Goal: Information Seeking & Learning: Learn about a topic

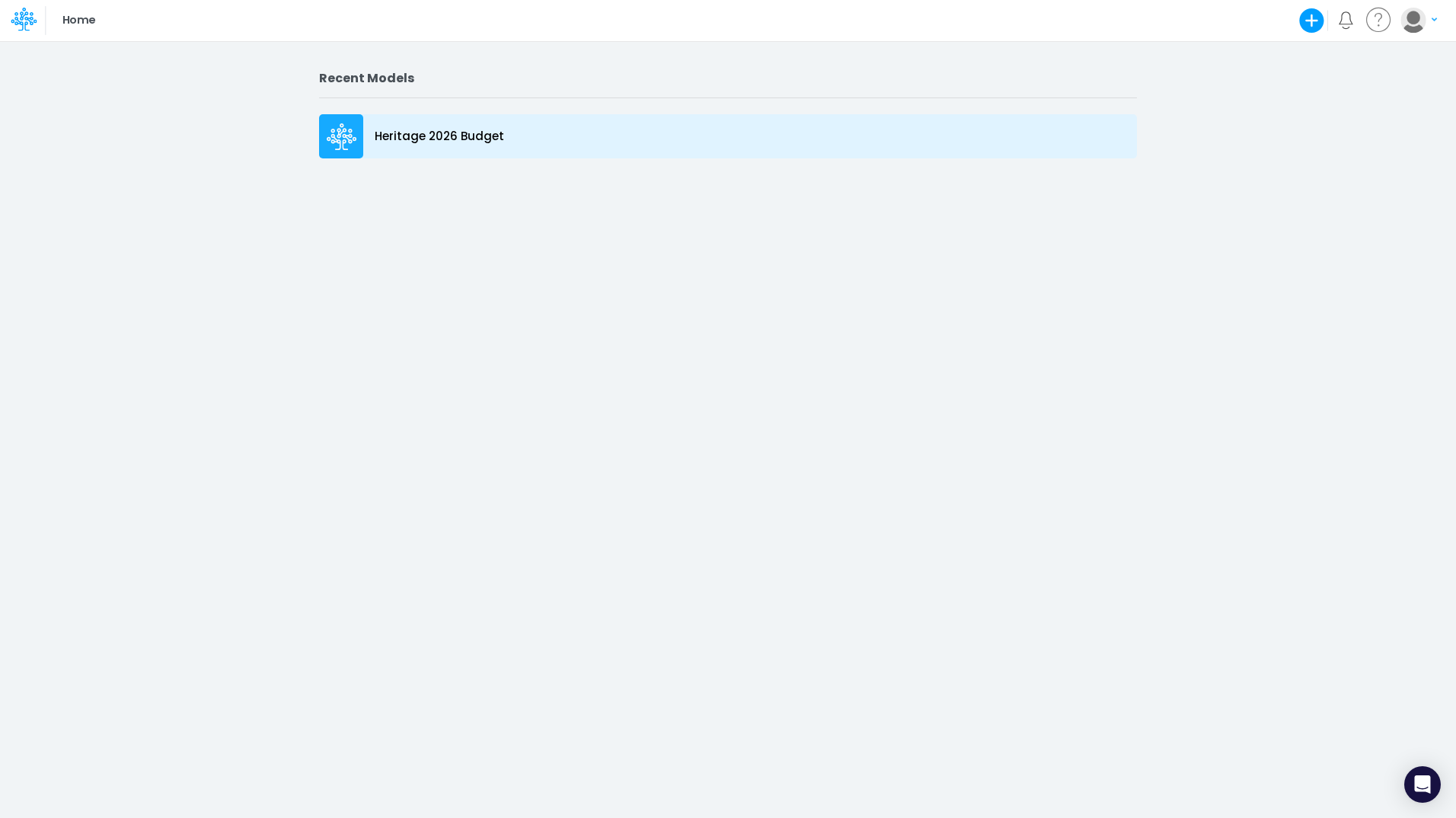
click at [410, 148] on div "Heritage 2026 Budget" at bounding box center [728, 136] width 818 height 45
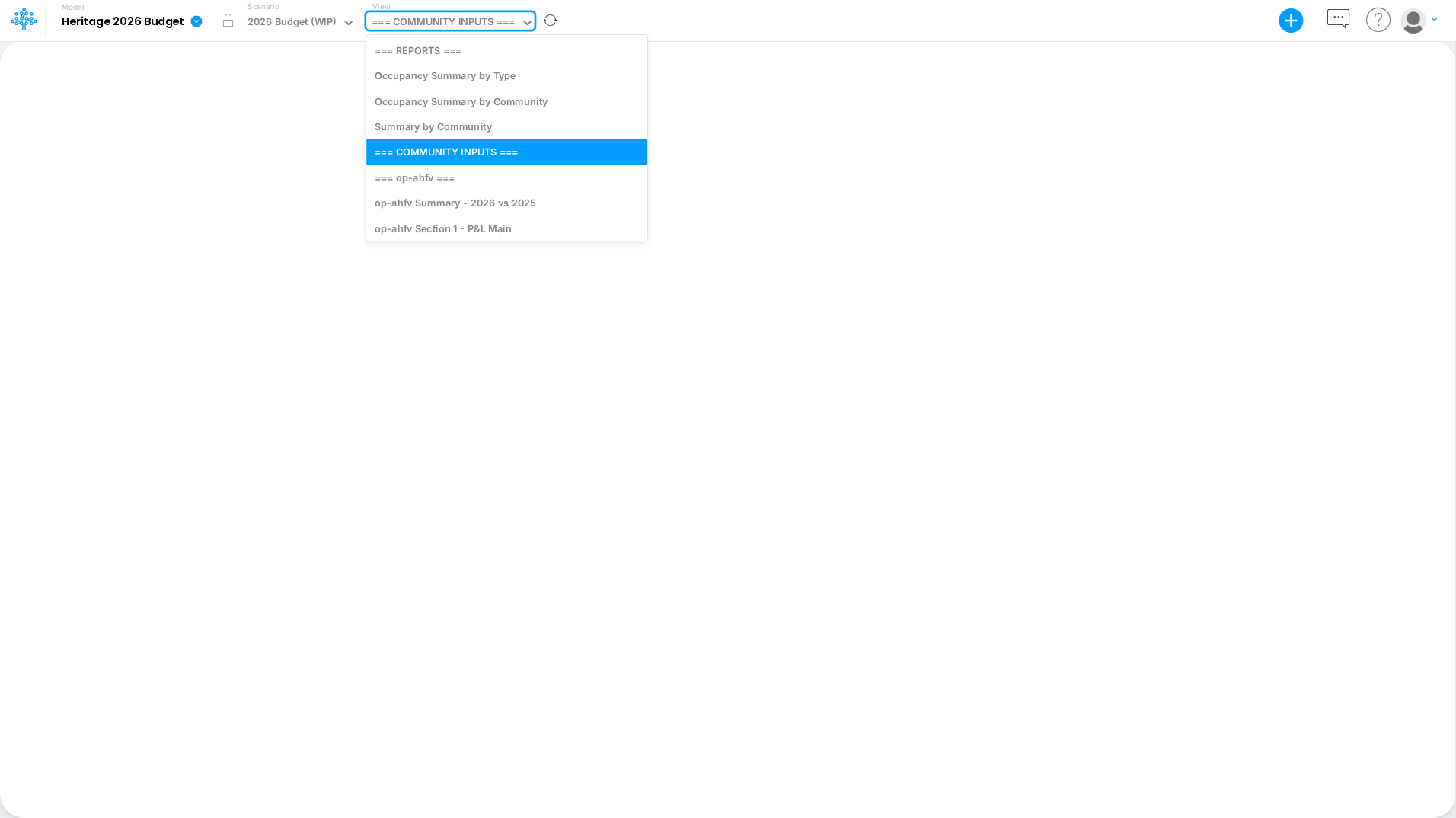
click at [452, 24] on div "=== COMMUNITY INPUTS ===" at bounding box center [443, 23] width 143 height 18
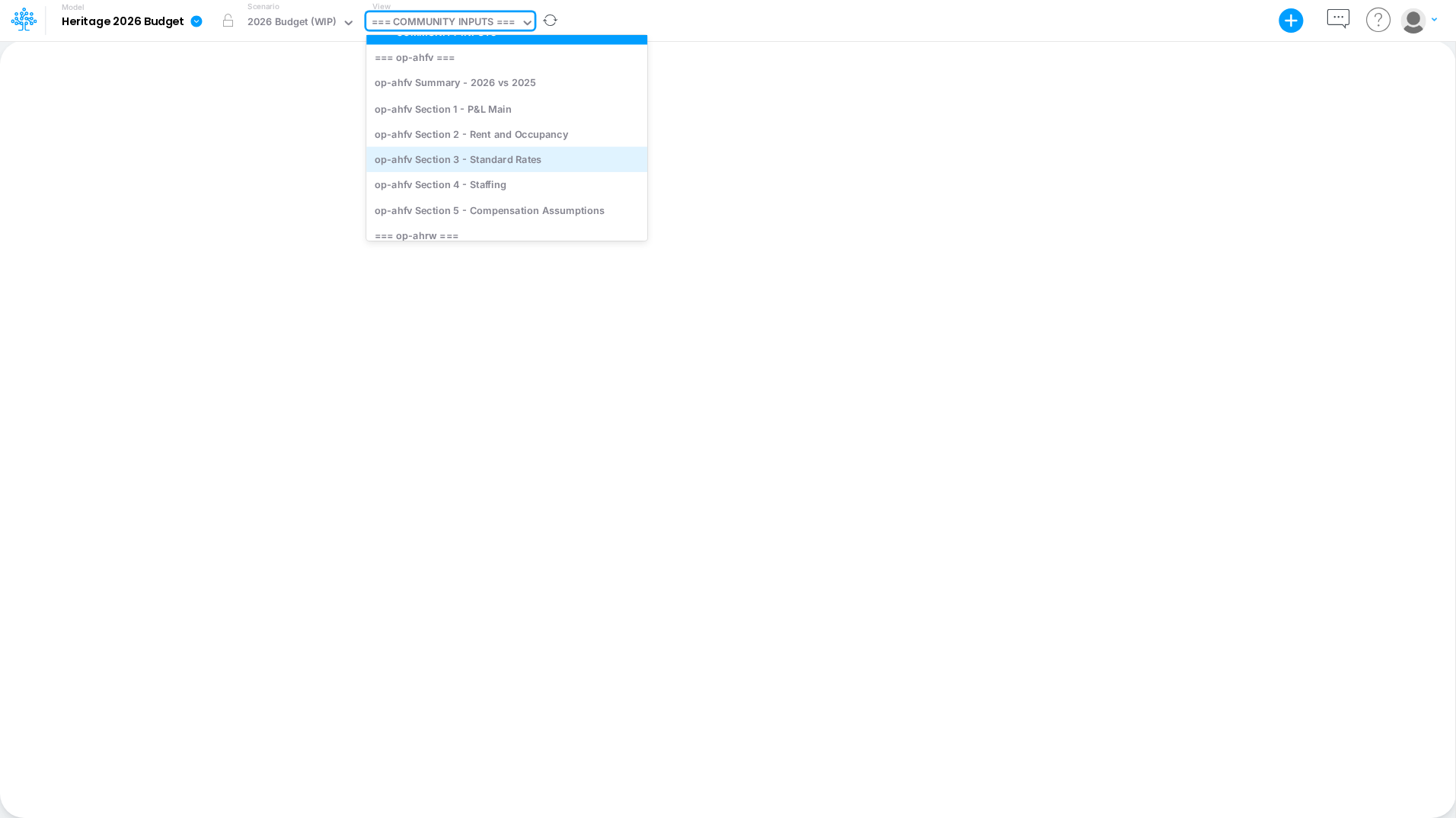
scroll to position [153, 0]
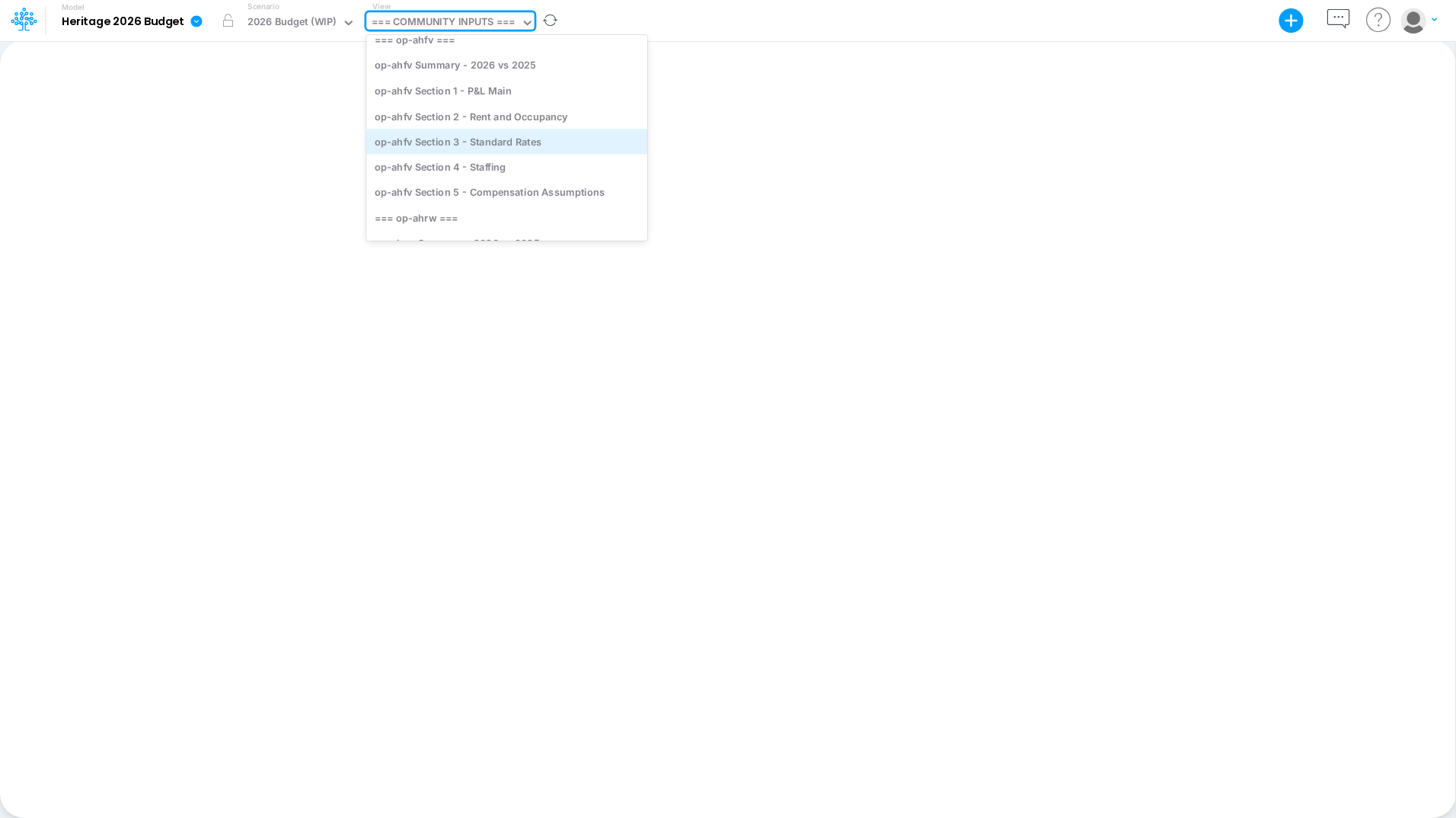
click at [475, 147] on div "op-ahfv Section 3 - Standard Rates" at bounding box center [506, 141] width 281 height 25
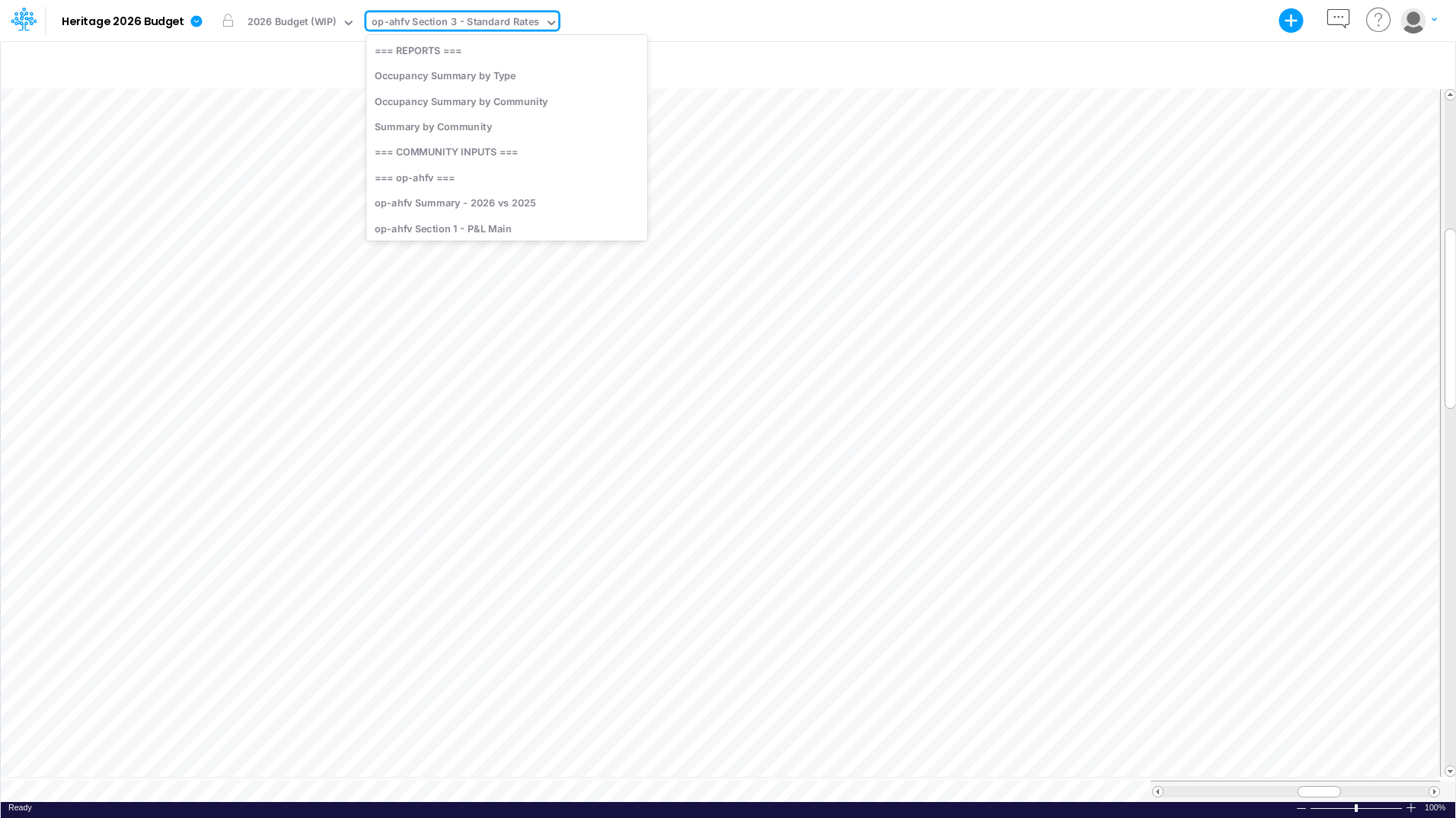
click at [423, 19] on div "op-ahfv Section 3 - Standard Rates" at bounding box center [455, 23] width 168 height 18
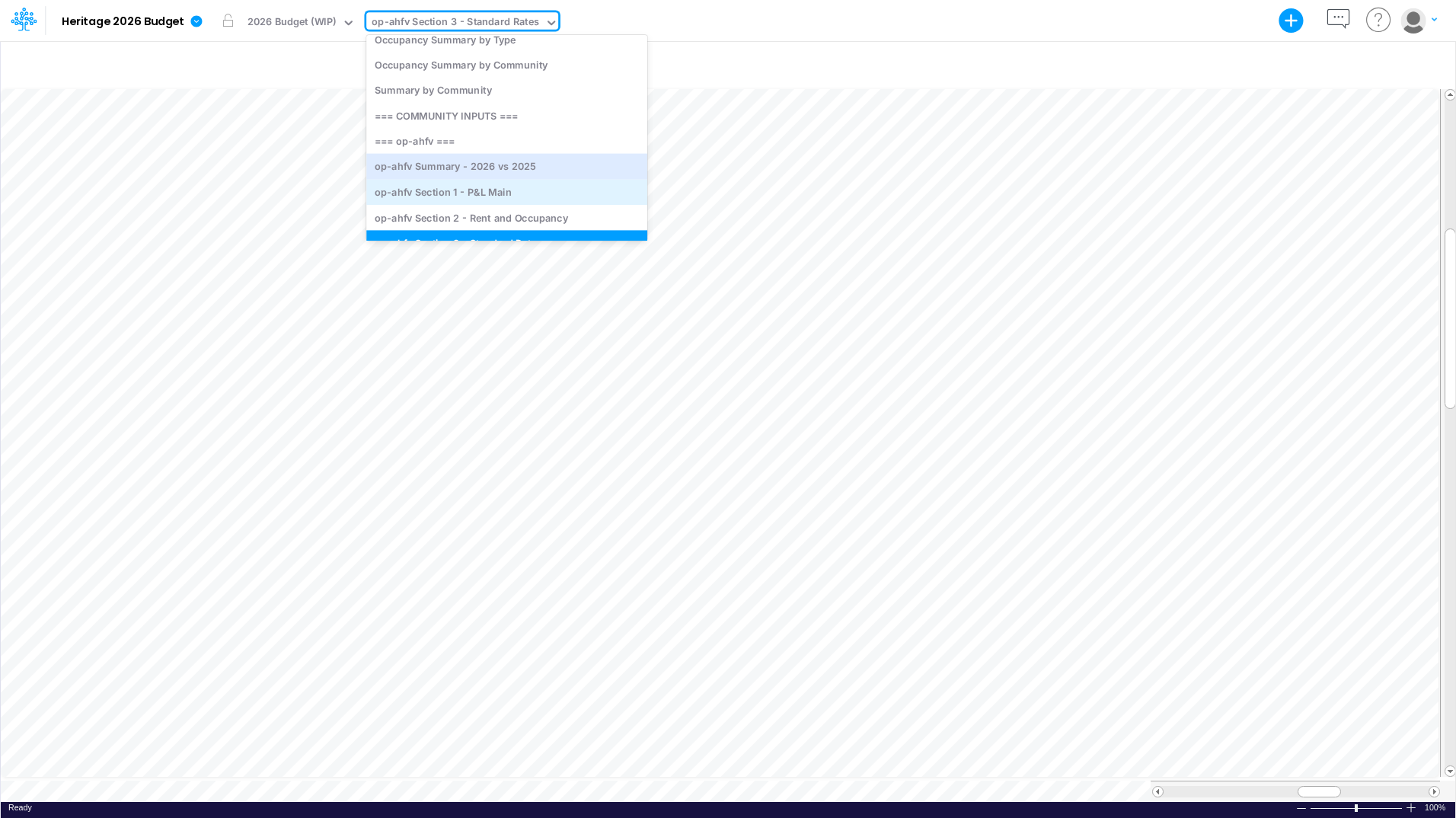
scroll to position [40, 0]
click at [446, 162] on div "op-ahfv Summary - 2026 vs 2025" at bounding box center [506, 167] width 281 height 25
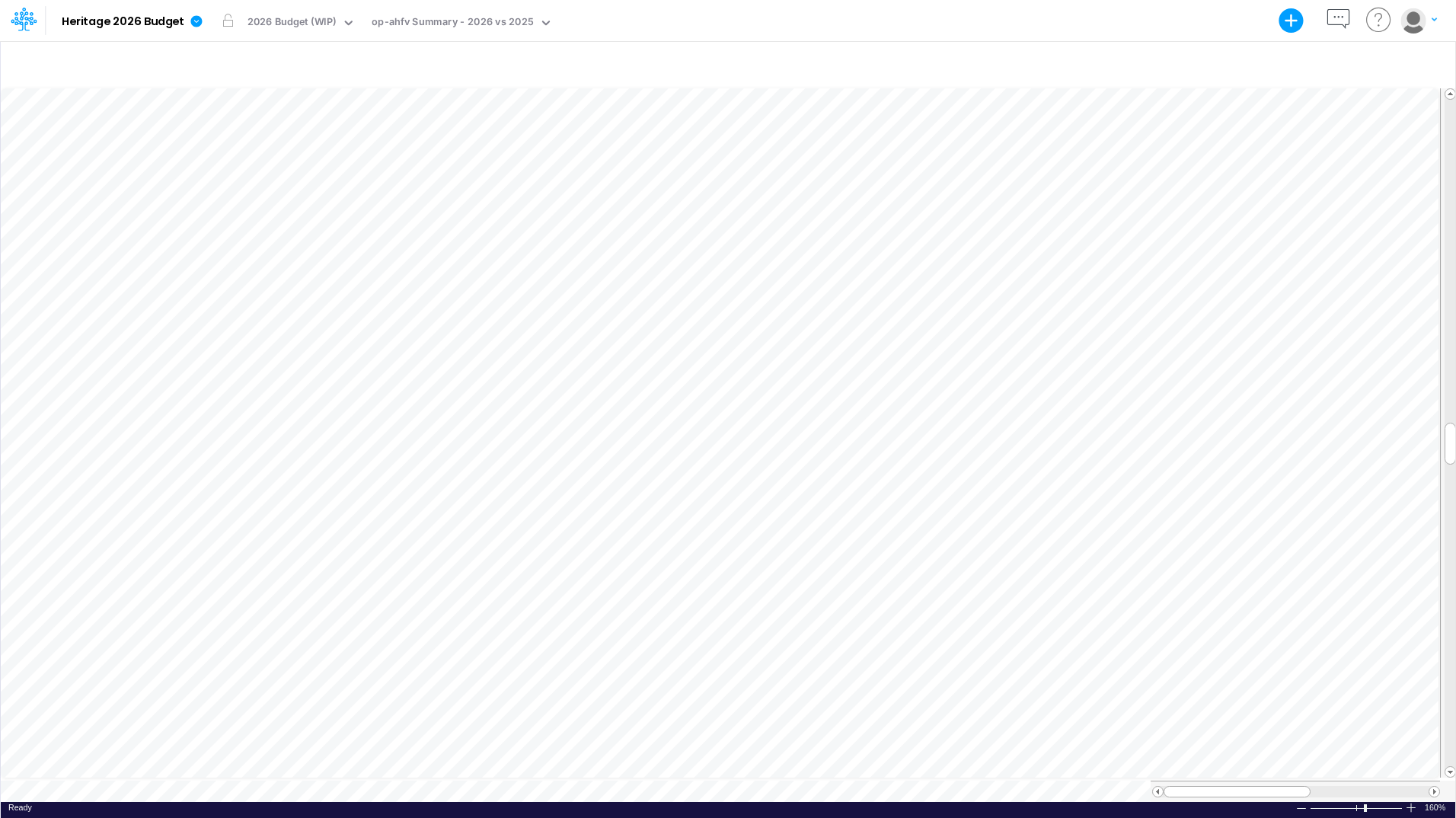
scroll to position [7, 1]
click at [401, 19] on div "op-ahfv Summary - 2026 vs 2025" at bounding box center [452, 23] width 161 height 18
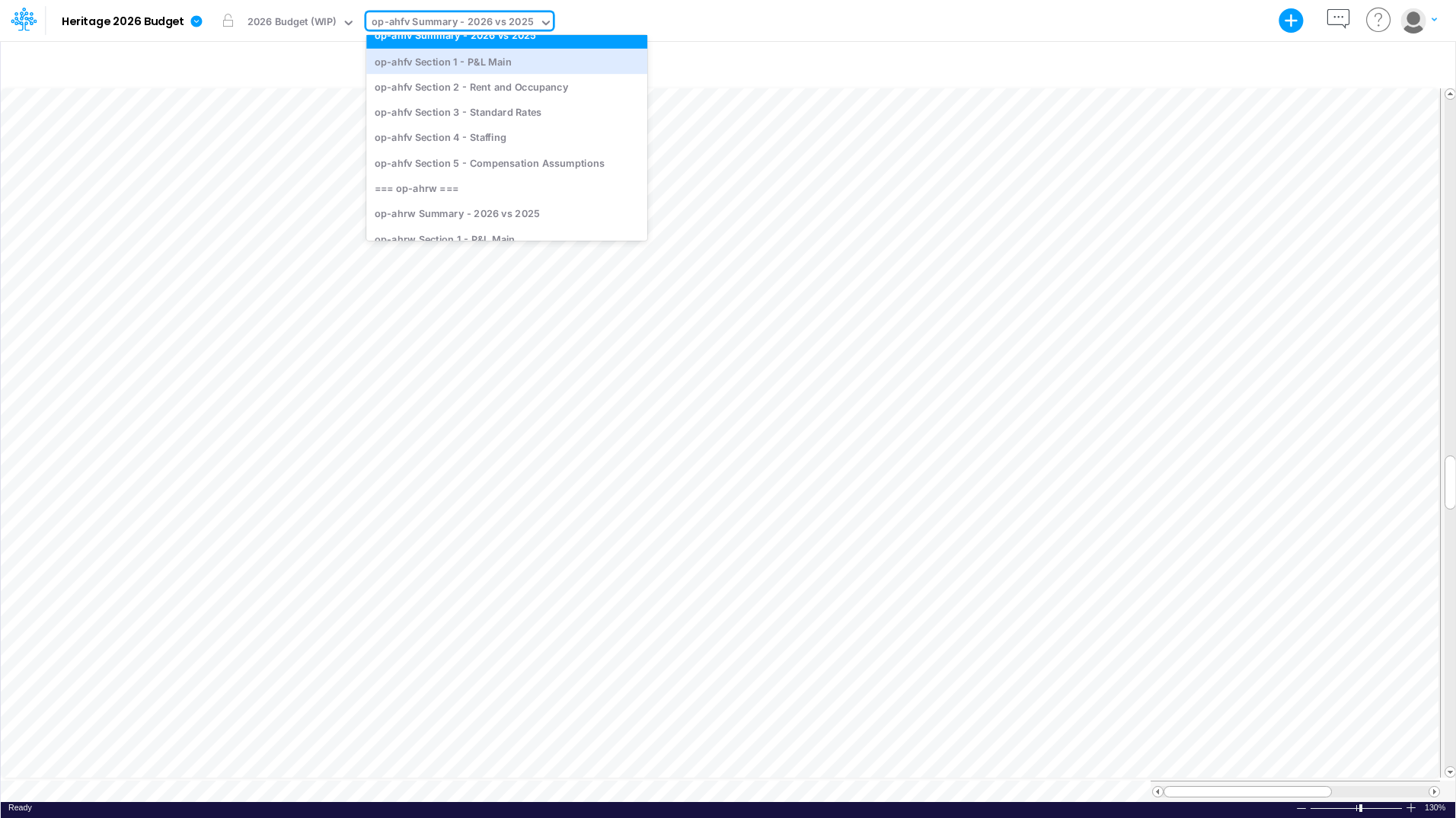
scroll to position [185, 0]
click at [442, 138] on div "op-ahfv Section 4 - Staffing" at bounding box center [506, 137] width 281 height 25
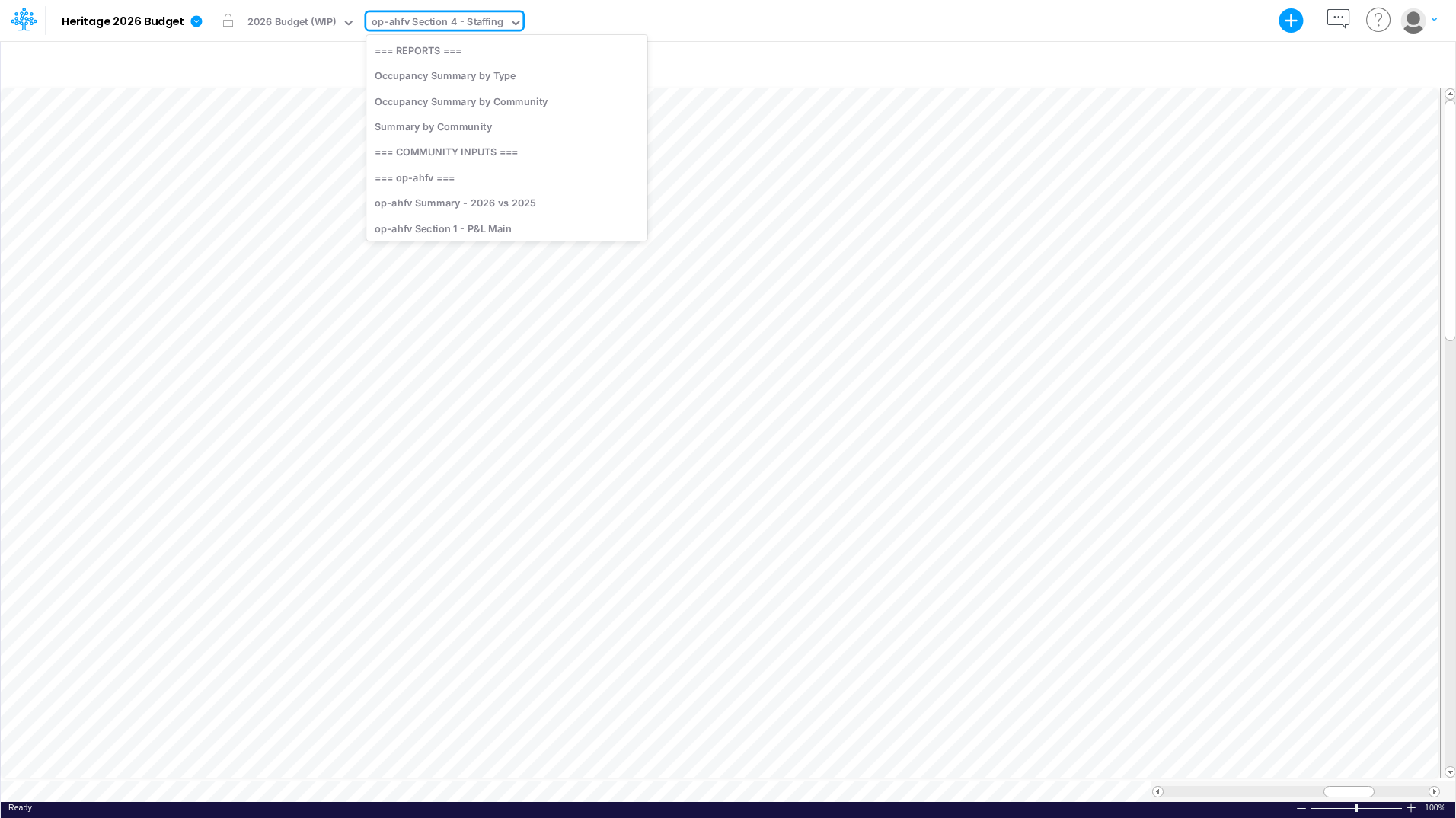
click at [470, 21] on div "op-ahfv Section 4 - Staffing" at bounding box center [438, 23] width 132 height 18
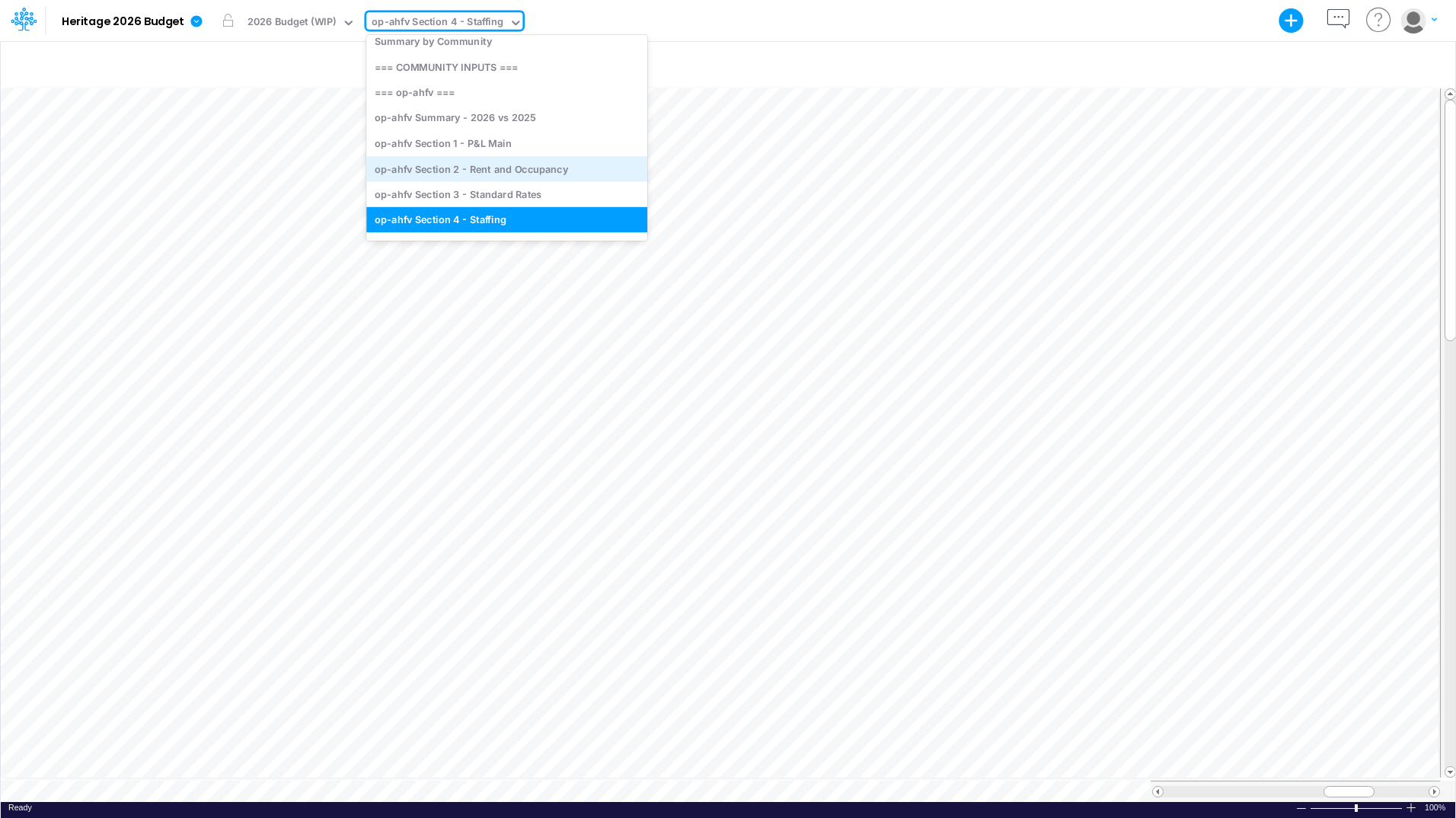
click at [486, 166] on div "op-ahfv Section 2 - Rent and Occupancy" at bounding box center [506, 168] width 281 height 25
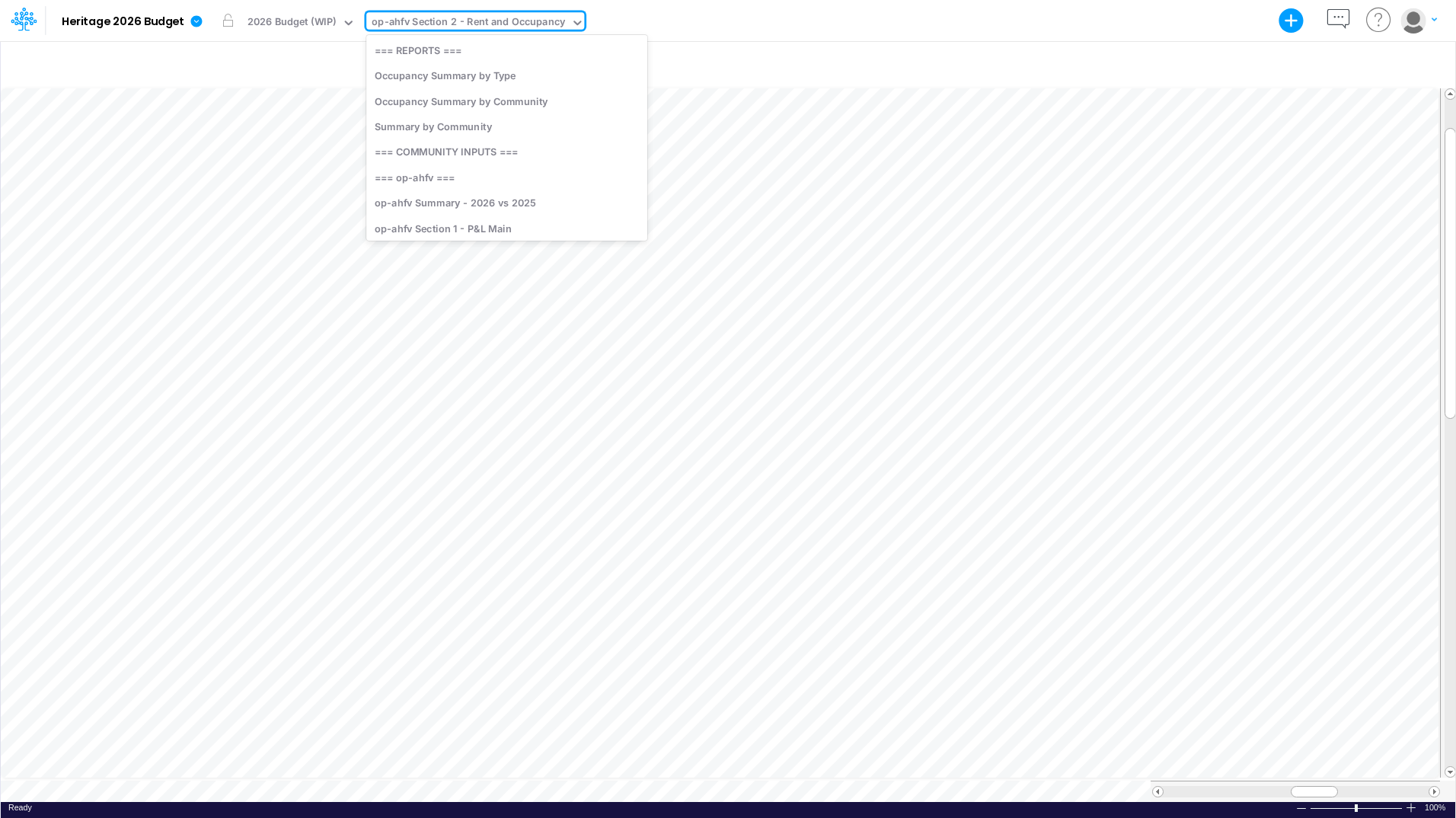
click at [431, 16] on div "op-ahfv Section 2 - Rent and Occupancy" at bounding box center [468, 23] width 194 height 18
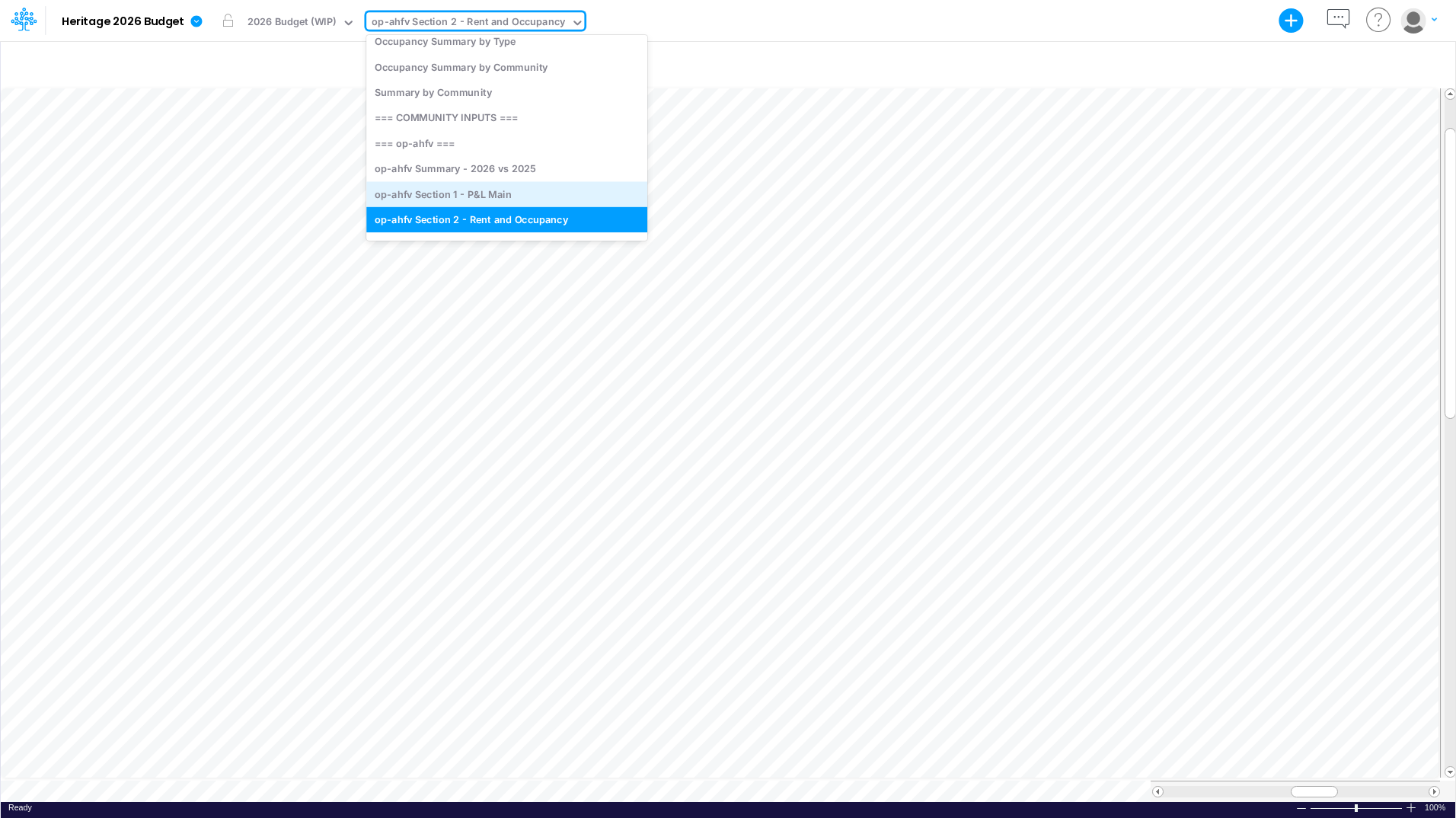
click at [462, 196] on div "op-ahfv Section 1 - P&L Main" at bounding box center [506, 194] width 281 height 25
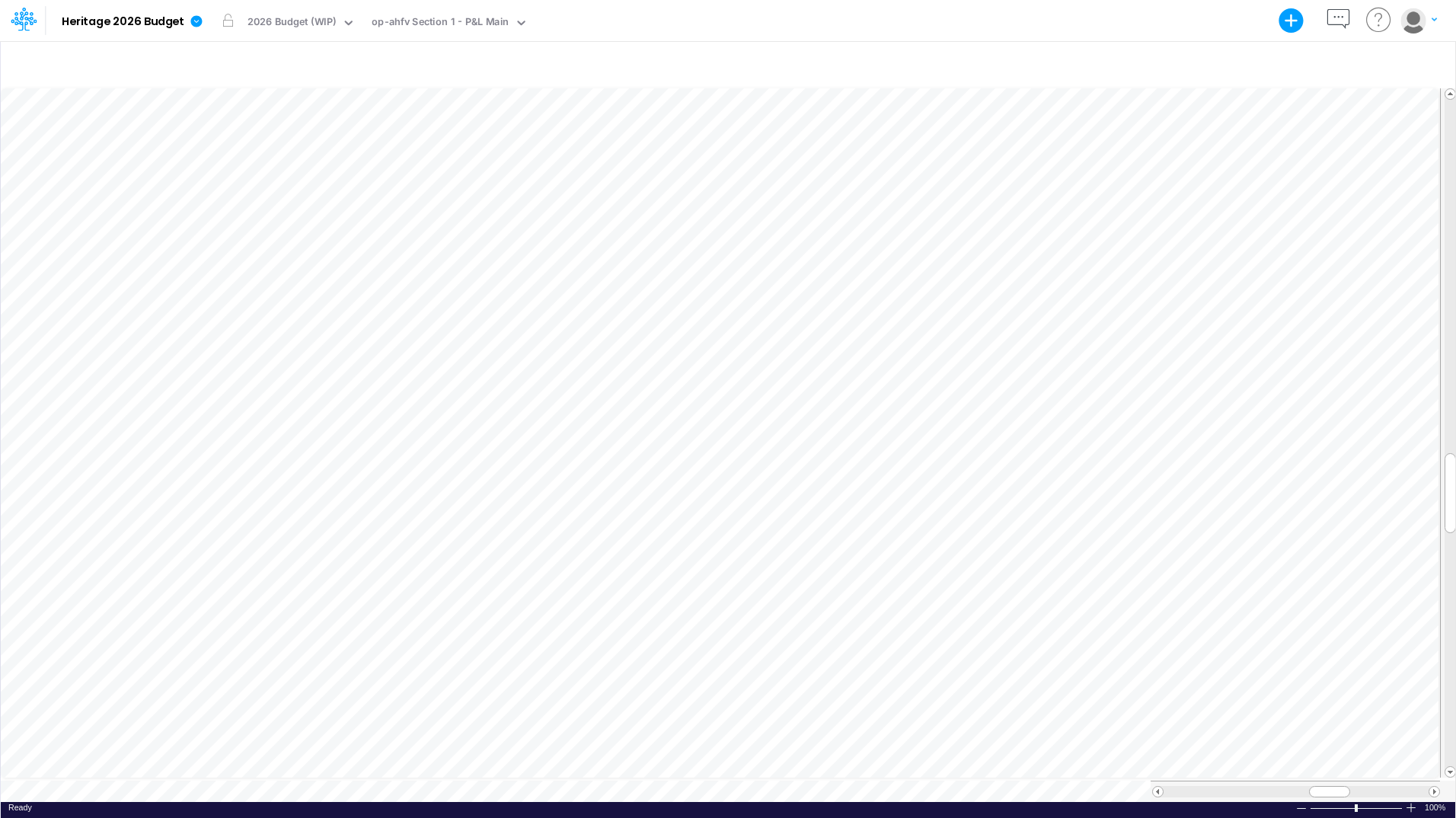
scroll to position [7, 1]
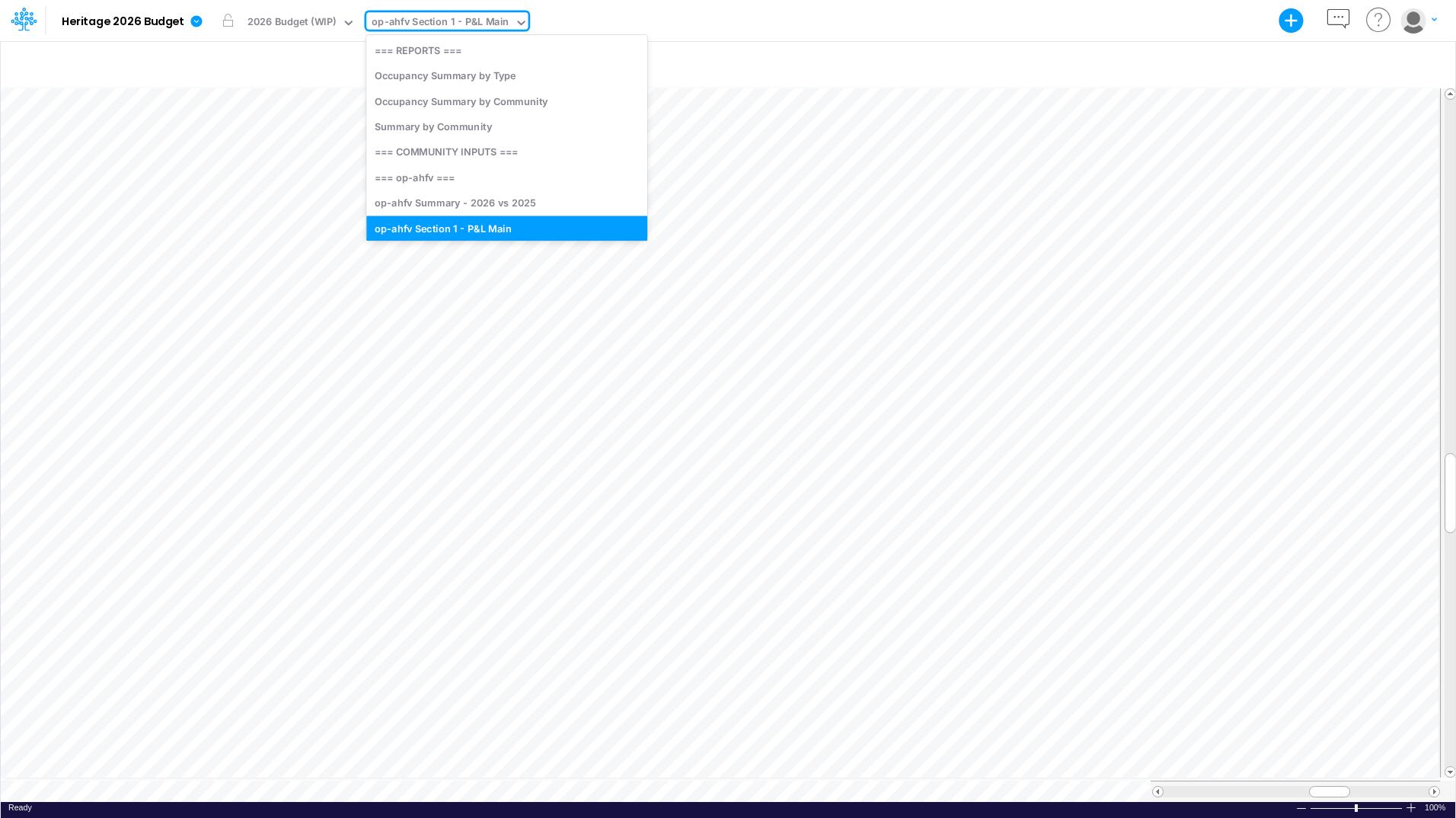
click at [478, 27] on div "op-ahfv Section 1 - P&L Main" at bounding box center [440, 23] width 137 height 18
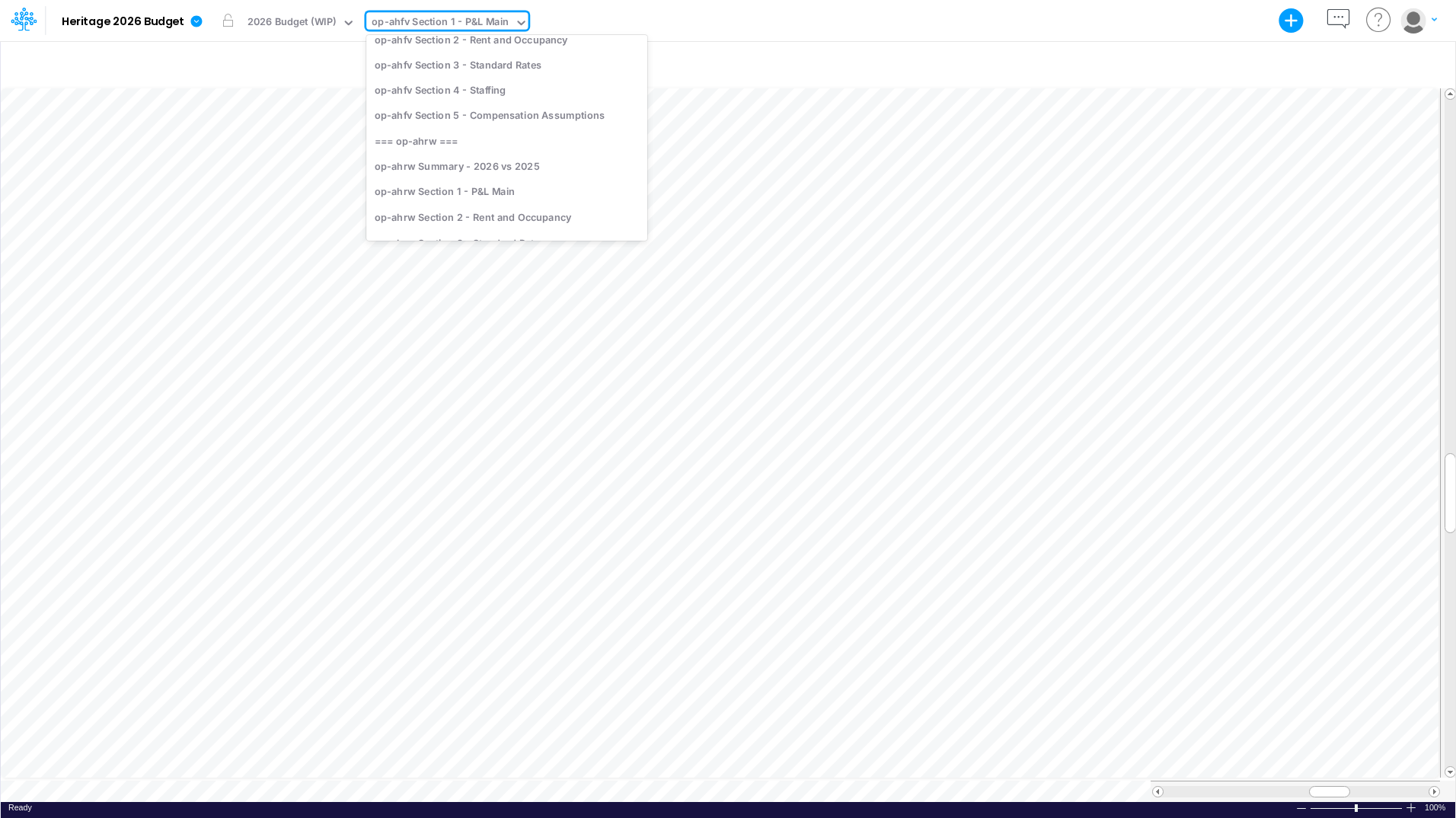
scroll to position [255, 0]
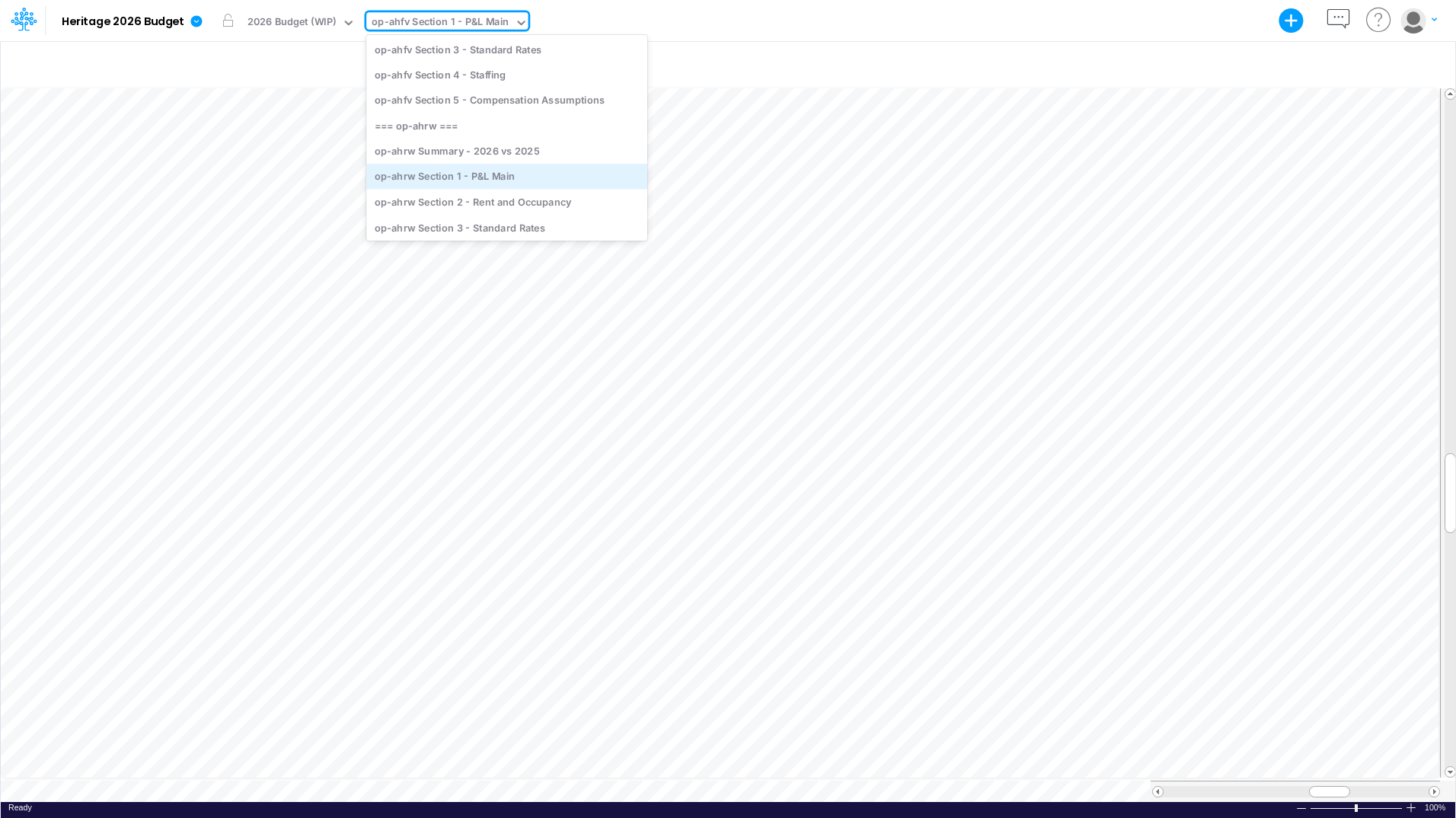
click at [487, 179] on div "op-ahrw Section 1 - P&L Main" at bounding box center [506, 176] width 281 height 25
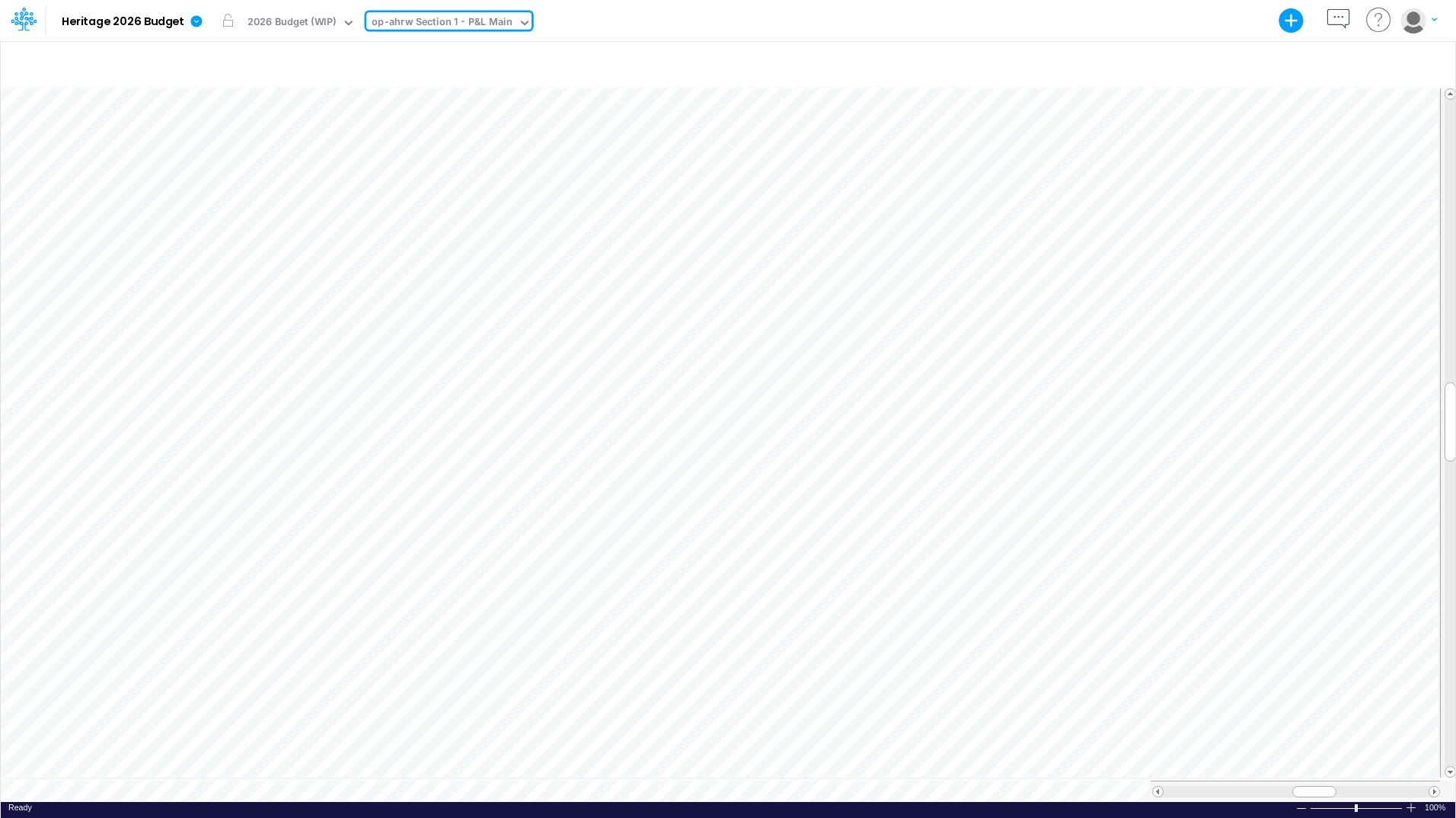
click at [468, 22] on div "op-ahrw Section 1 - P&L Main" at bounding box center [442, 23] width 141 height 18
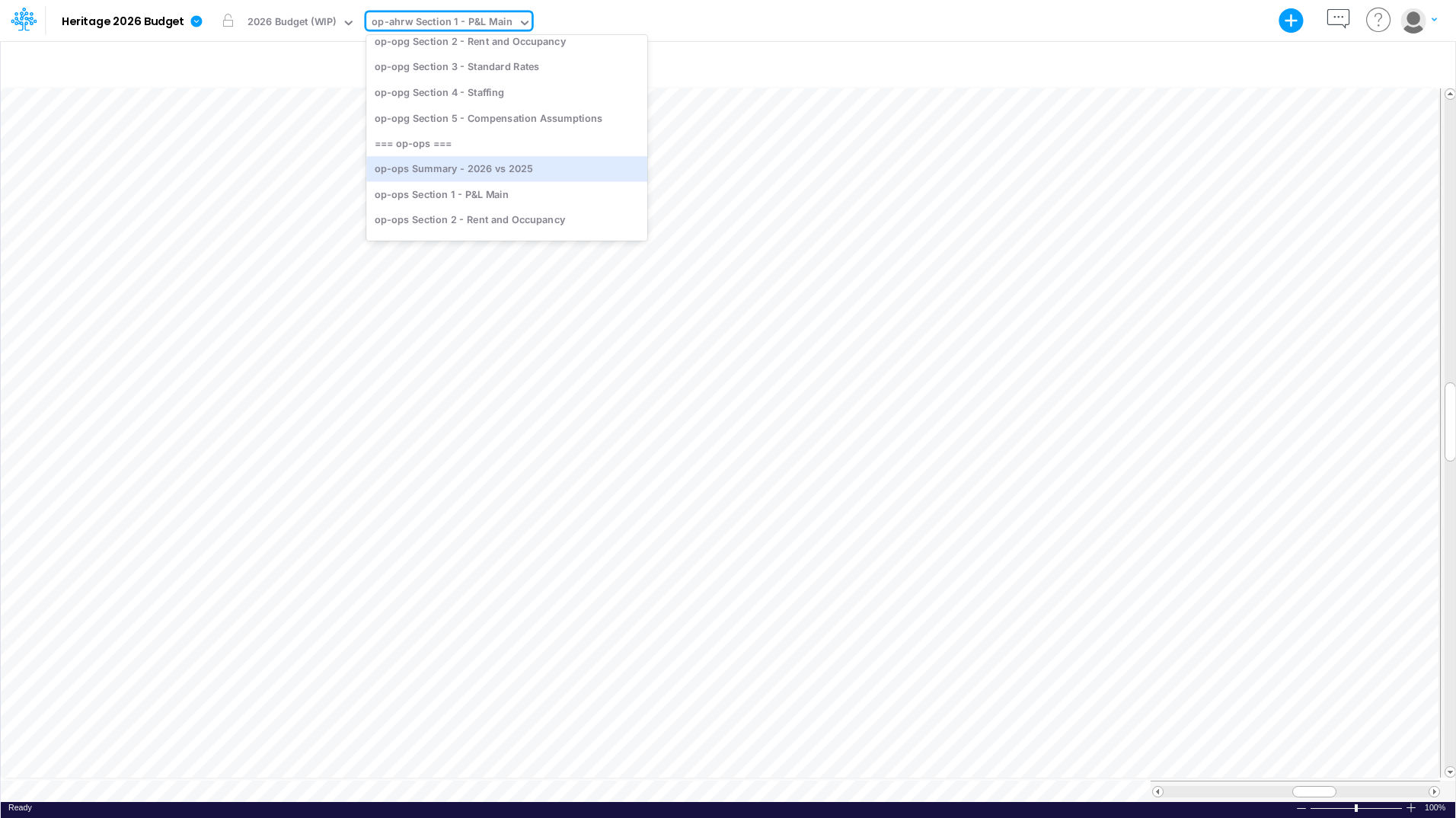
scroll to position [3005, 0]
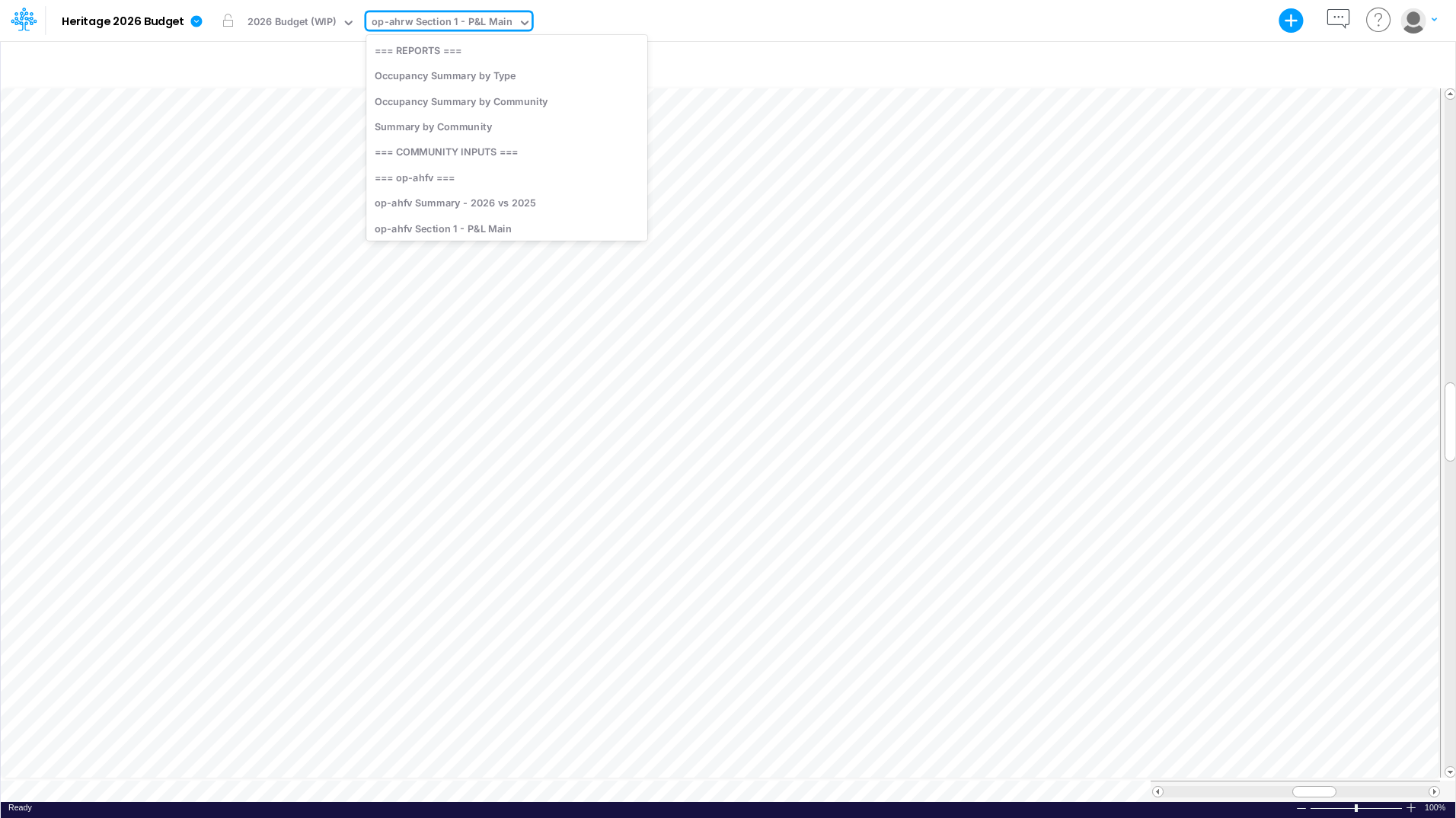
click at [493, 19] on div "op-ahrw Section 1 - P&L Main" at bounding box center [442, 23] width 141 height 18
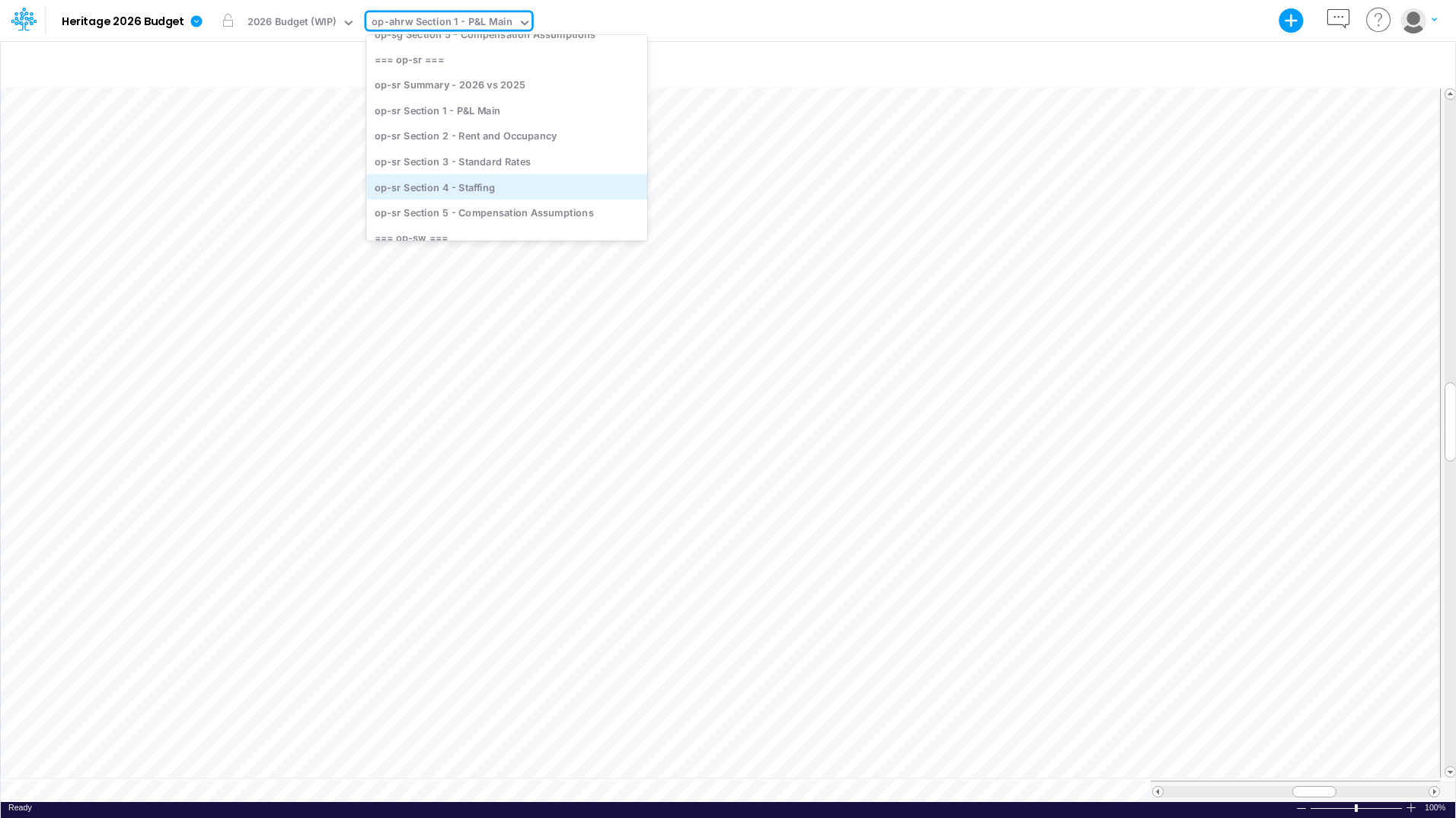
click at [486, 182] on div "op-sr Section 4 - Staffing" at bounding box center [506, 185] width 281 height 25
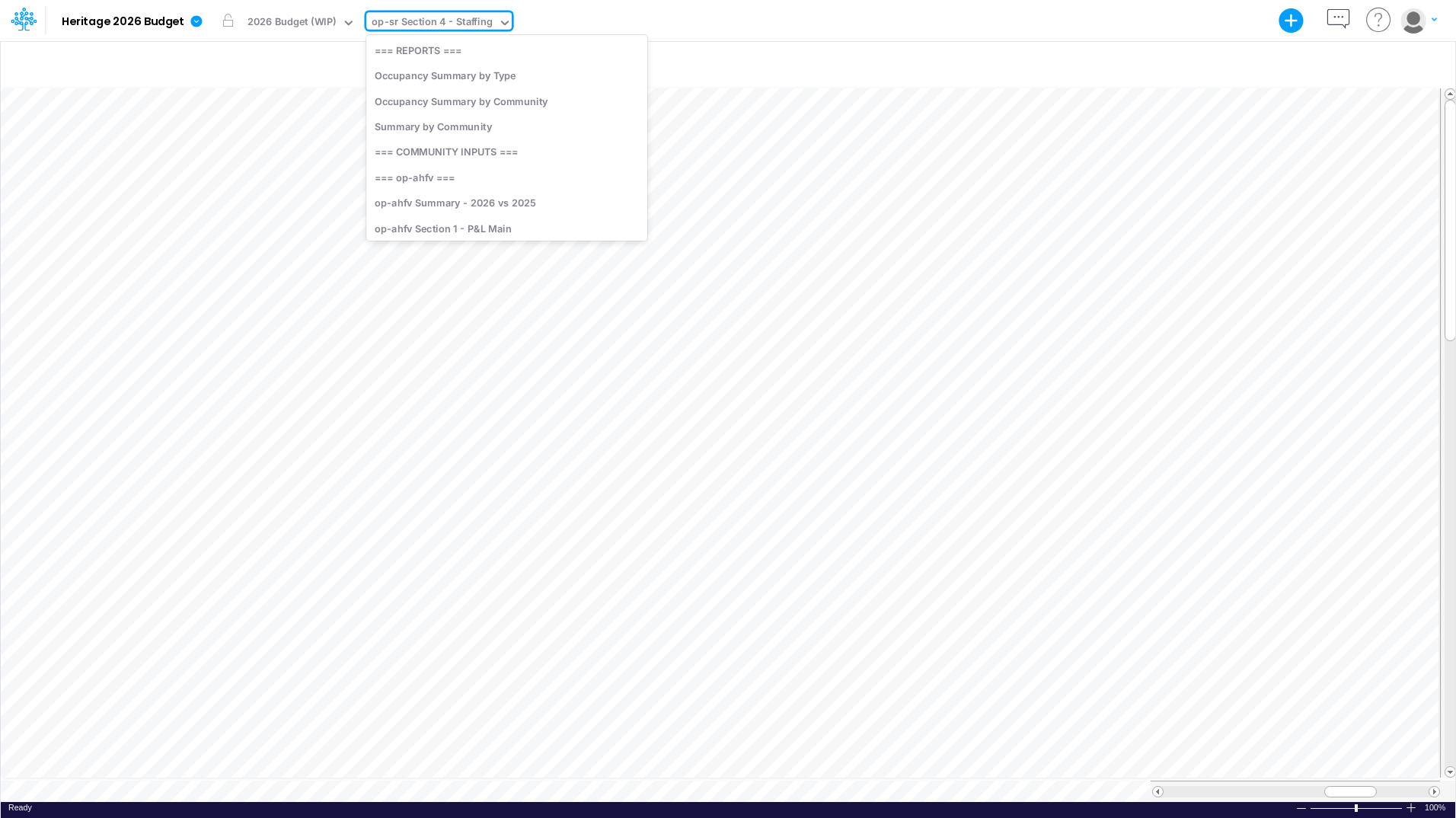
scroll to position [3654, 0]
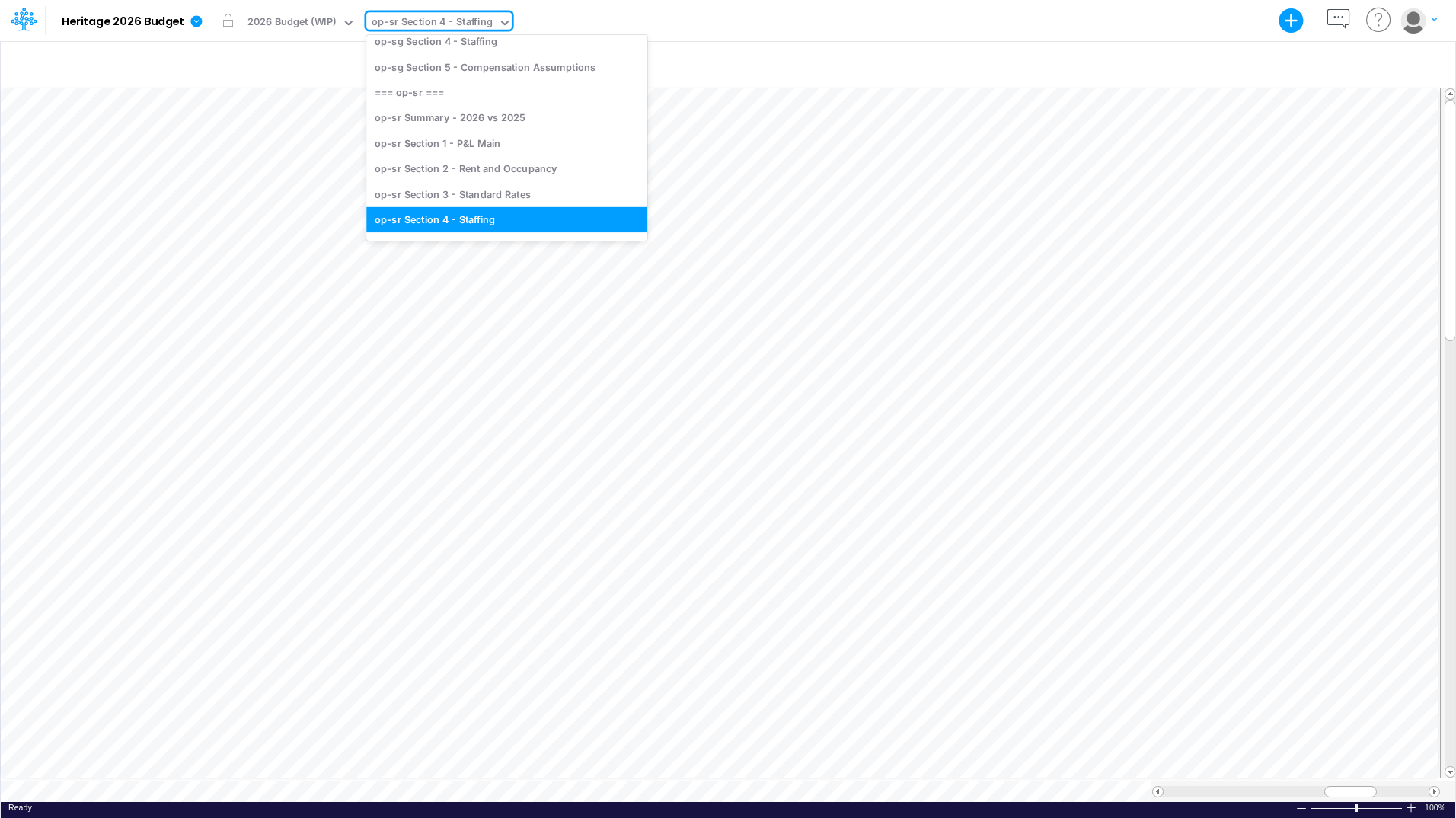
click at [425, 20] on div "op-sr Section 4 - Staffing" at bounding box center [432, 23] width 121 height 18
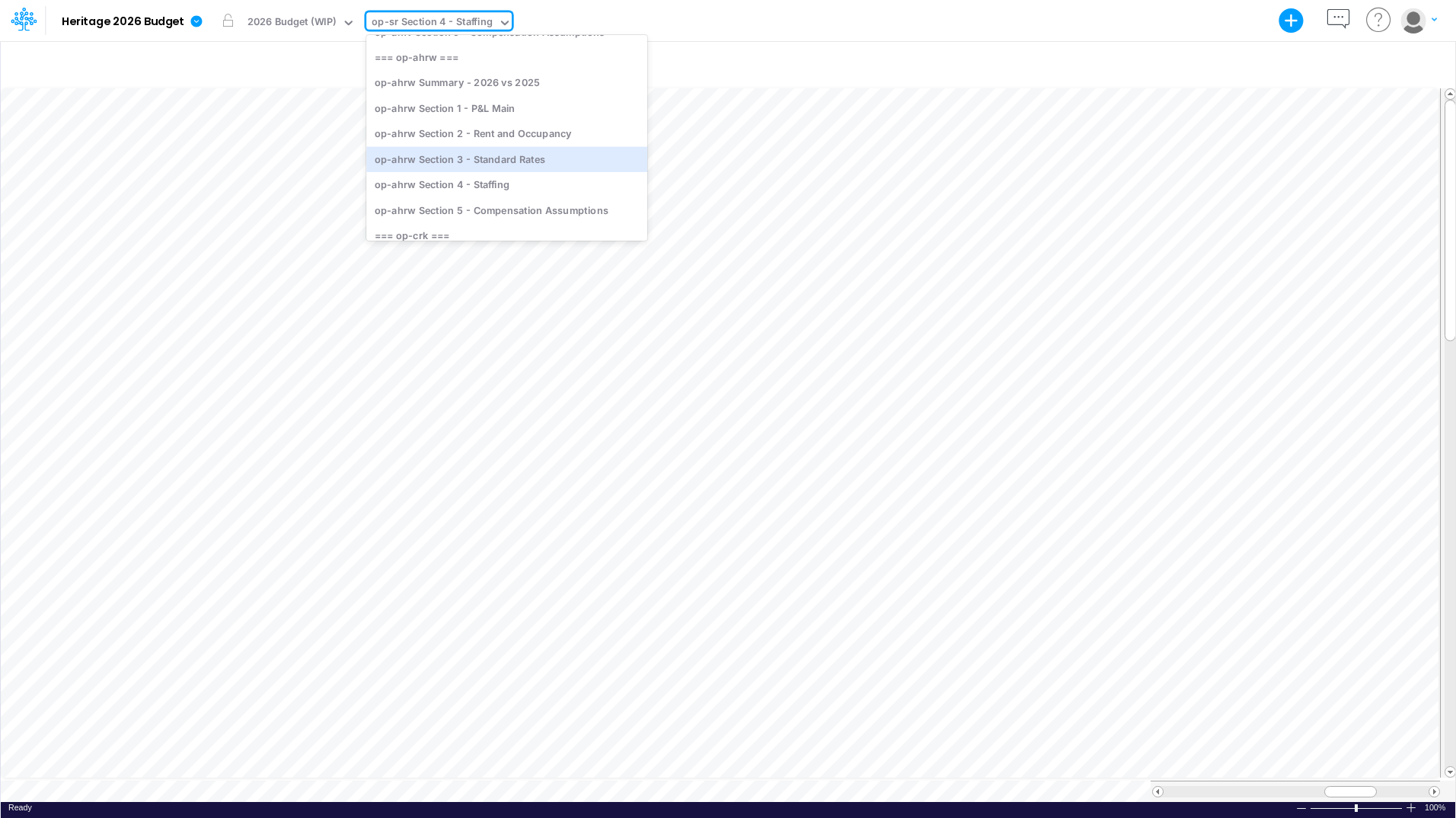
scroll to position [332, 0]
click at [472, 184] on div "op-ahrw Section 4 - Staffing" at bounding box center [506, 184] width 281 height 25
